Goal: Transaction & Acquisition: Subscribe to service/newsletter

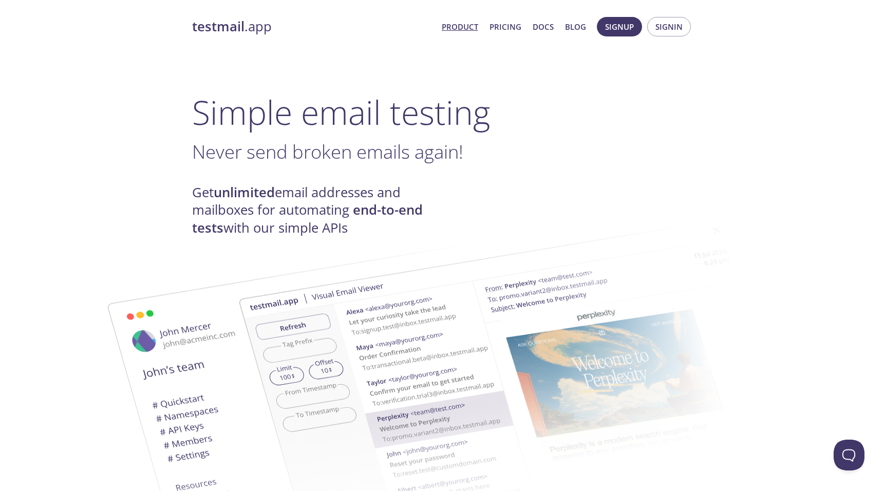
click at [267, 151] on span "Never send broken emails again!" at bounding box center [327, 152] width 271 height 26
click at [267, 150] on span "Never send broken emails again!" at bounding box center [327, 152] width 271 height 26
click at [307, 153] on span "Never send broken emails again!" at bounding box center [327, 152] width 271 height 26
click at [617, 31] on span "Signup" at bounding box center [619, 26] width 29 height 13
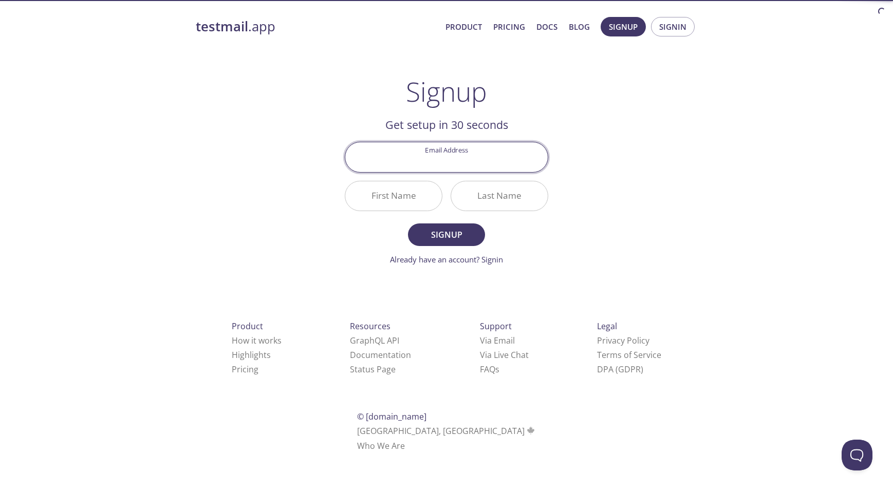
click at [445, 156] on input "Email Address" at bounding box center [446, 156] width 202 height 29
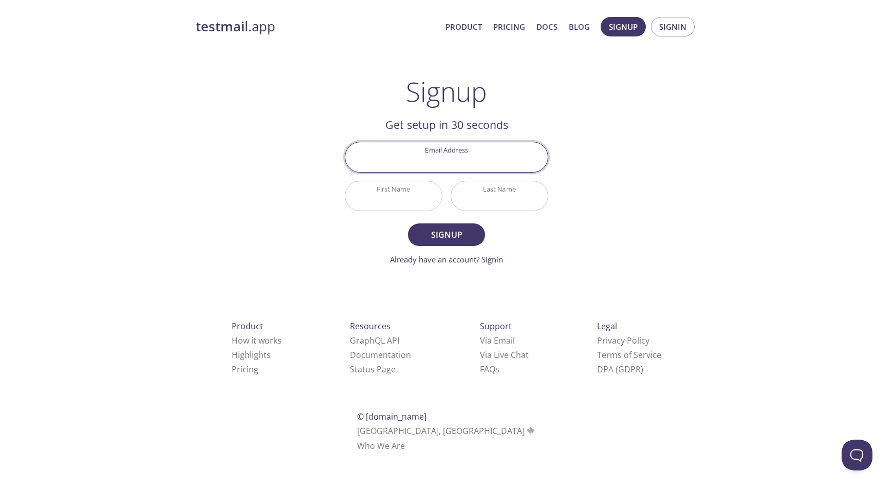
type input "[EMAIL_ADDRESS][DOMAIN_NAME]"
type input "CompanyA"
type input "[PERSON_NAME]"
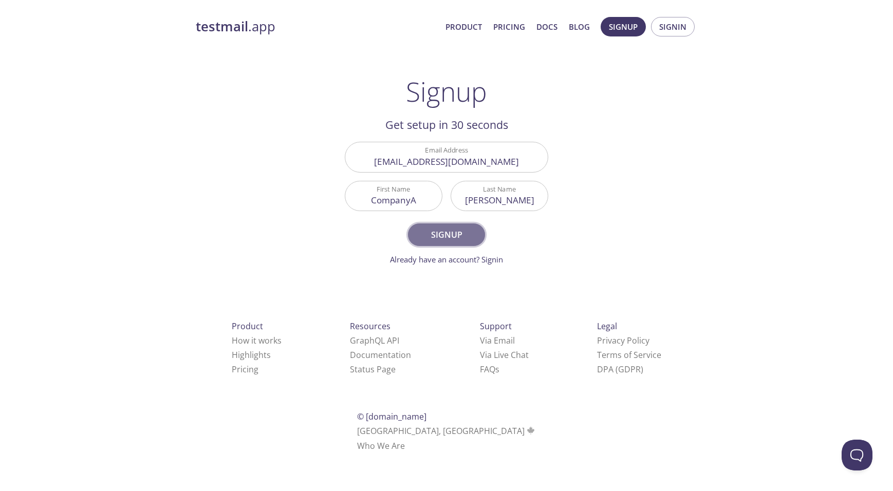
click at [425, 233] on span "Signup" at bounding box center [446, 235] width 54 height 14
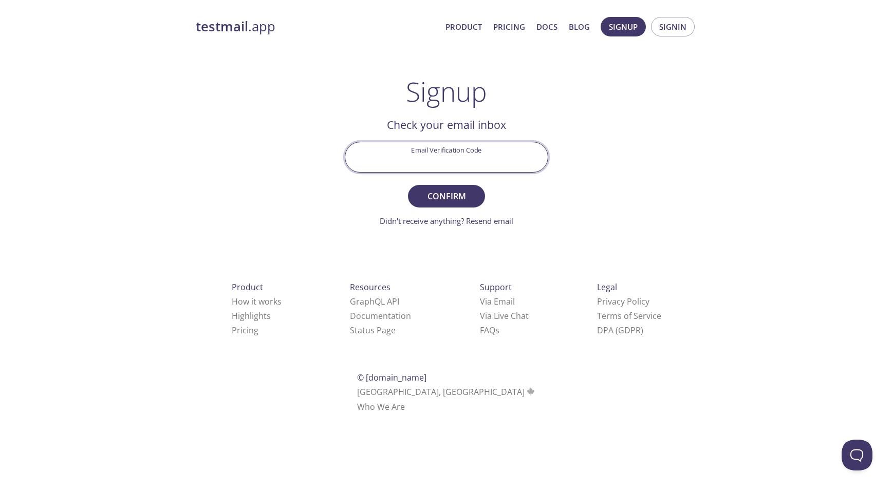
click at [430, 145] on input "Email Verification Code" at bounding box center [446, 156] width 202 height 29
paste input "NKYUQ8X"
type input "NKYUQ8X"
click at [444, 198] on span "Confirm" at bounding box center [446, 196] width 54 height 14
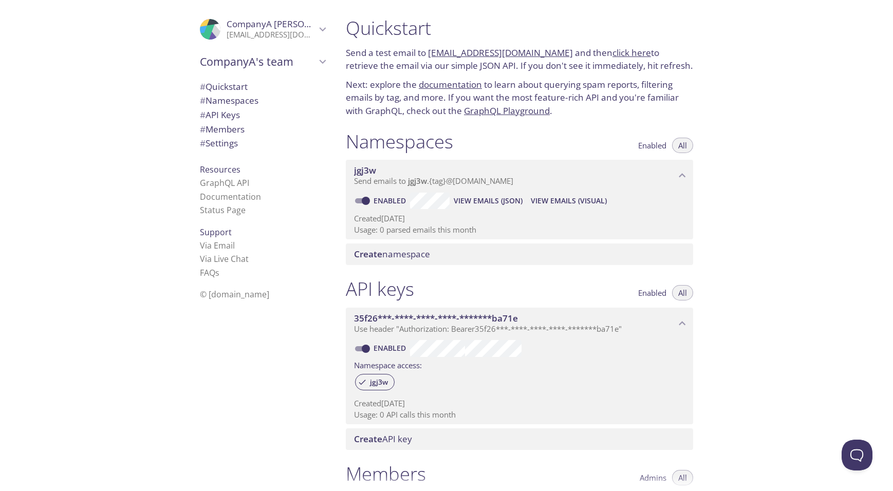
click at [212, 64] on span "CompanyA's team" at bounding box center [258, 61] width 116 height 14
click at [381, 53] on p "Send a test email to [EMAIL_ADDRESS][DOMAIN_NAME] and then click here to retrie…" at bounding box center [519, 59] width 347 height 26
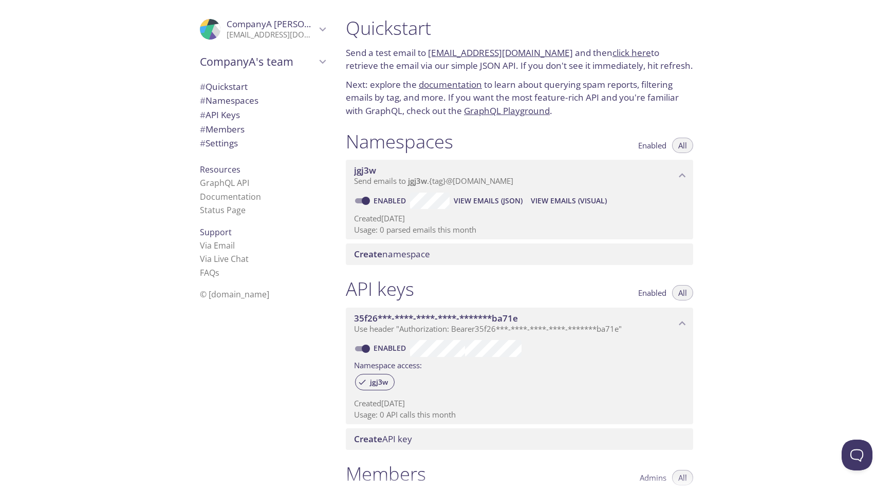
click at [381, 53] on p "Send a test email to [EMAIL_ADDRESS][DOMAIN_NAME] and then click here to retrie…" at bounding box center [519, 59] width 347 height 26
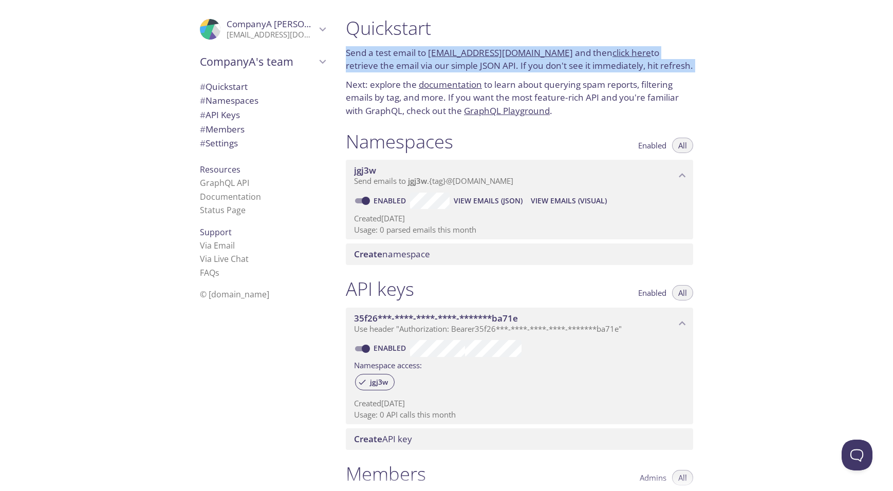
click at [381, 53] on p "Send a test email to [EMAIL_ADDRESS][DOMAIN_NAME] and then click here to retrie…" at bounding box center [519, 59] width 347 height 26
click at [571, 49] on p "Send a test email to [EMAIL_ADDRESS][DOMAIN_NAME] and then click here to retrie…" at bounding box center [519, 59] width 347 height 26
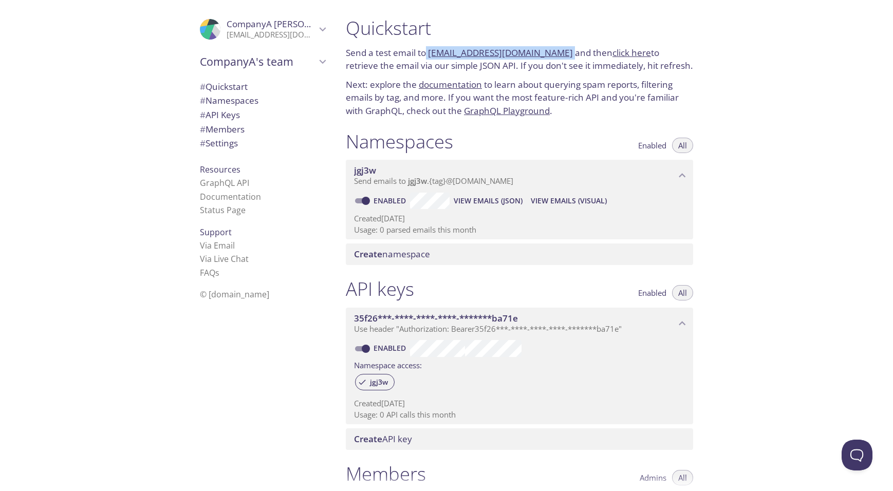
drag, startPoint x: 428, startPoint y: 55, endPoint x: 555, endPoint y: 53, distance: 127.4
click at [555, 53] on p "Send a test email to [EMAIL_ADDRESS][DOMAIN_NAME] and then click here to retrie…" at bounding box center [519, 59] width 347 height 26
click at [381, 74] on div "Quickstart Send a test email to [EMAIL_ADDRESS][DOMAIN_NAME] and then click her…" at bounding box center [520, 67] width 364 height 114
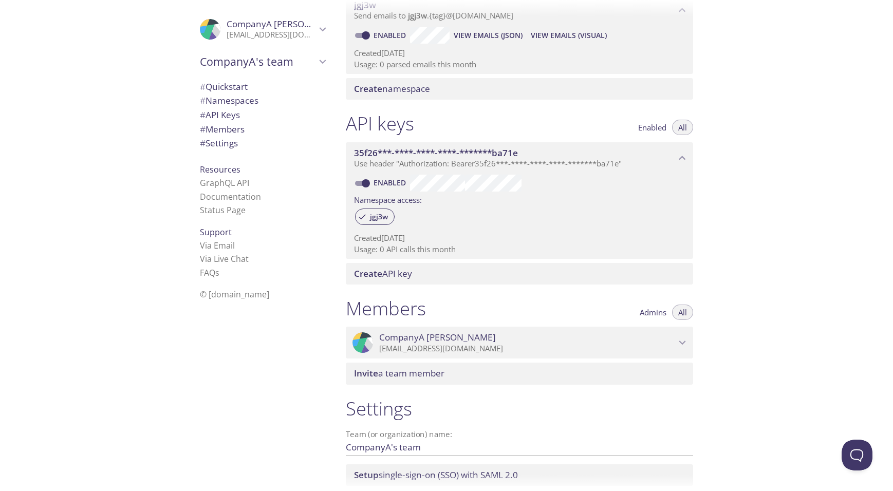
scroll to position [206, 0]
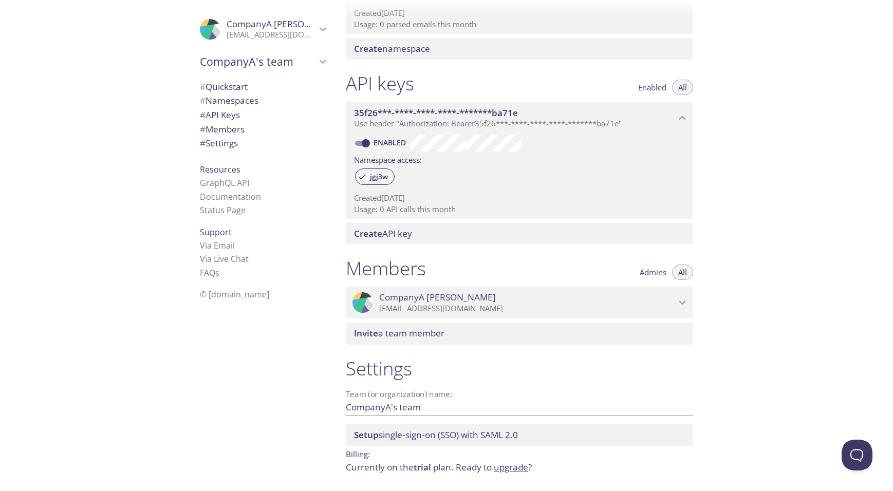
click at [212, 101] on span "# Namespaces" at bounding box center [229, 101] width 59 height 12
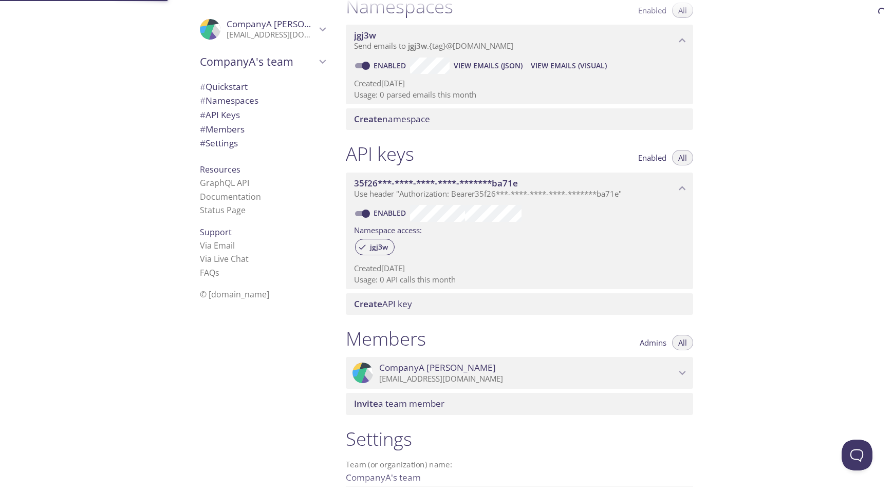
scroll to position [130, 0]
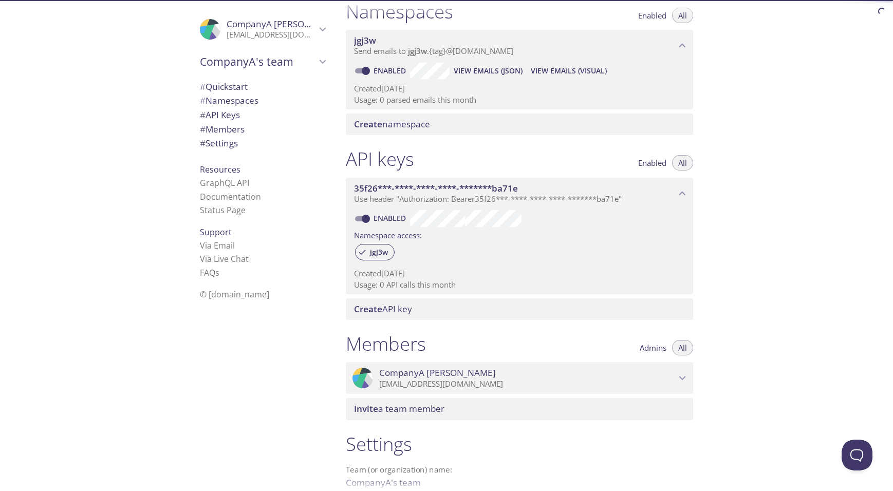
click at [385, 125] on span "Create namespace" at bounding box center [392, 124] width 76 height 12
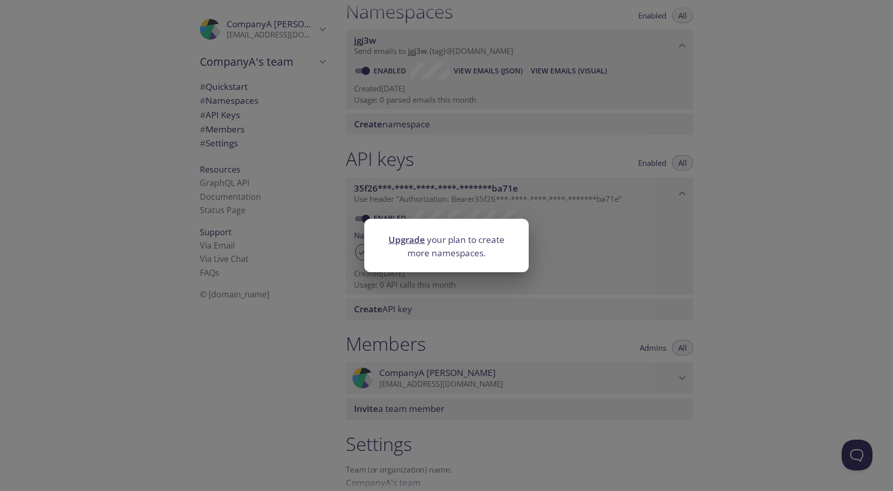
click at [420, 172] on div "Upgrade your plan to create more namespaces." at bounding box center [446, 245] width 893 height 491
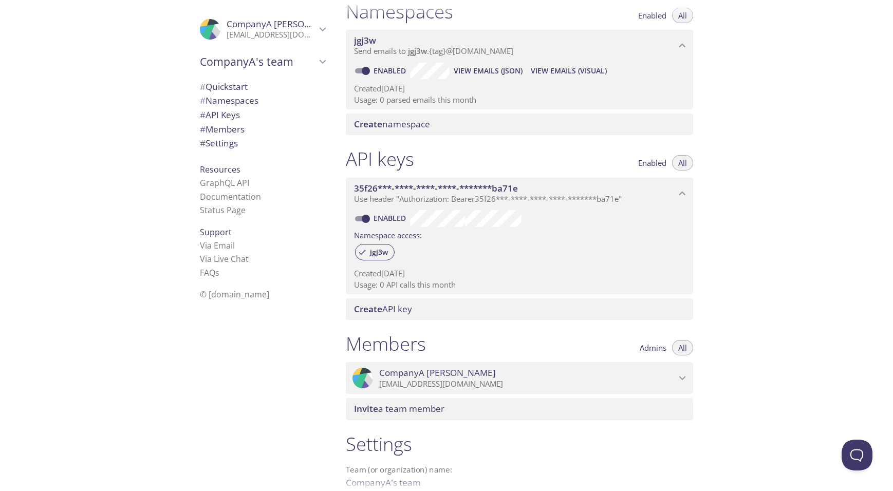
click at [400, 89] on p "Created [DATE]" at bounding box center [519, 88] width 331 height 11
click at [553, 75] on span "View Emails (Visual)" at bounding box center [569, 71] width 76 height 12
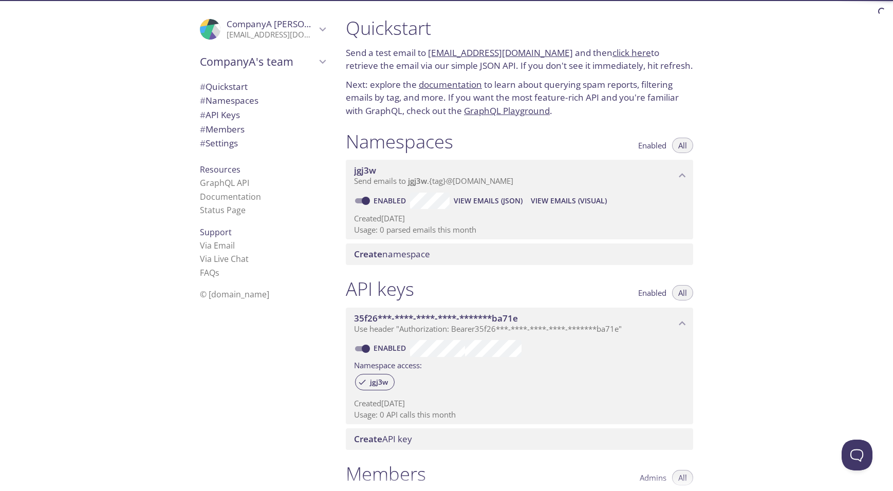
click at [122, 84] on div ".cls-1 { fill: #6d5ca8; } .cls-2 { fill: #3fc191; } .cls-3 { fill: #3b4752; } .…" at bounding box center [169, 245] width 338 height 491
